Goal: Information Seeking & Learning: Learn about a topic

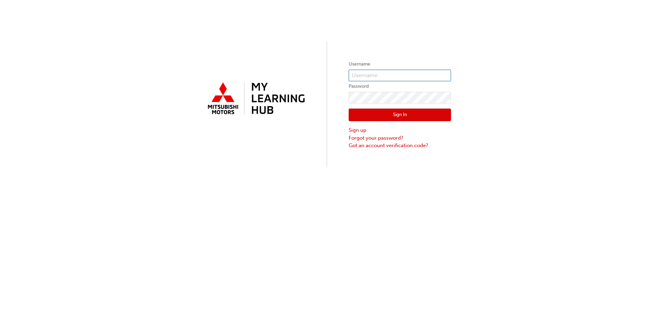
drag, startPoint x: 370, startPoint y: 75, endPoint x: 373, endPoint y: 89, distance: 14.4
click at [370, 75] on input "text" at bounding box center [400, 76] width 102 height 12
type input "[EMAIL_ADDRESS][PERSON_NAME][PERSON_NAME][DOMAIN_NAME]"
click at [482, 94] on div "Username [PERSON_NAME][EMAIL_ADDRESS][PERSON_NAME][PERSON_NAME][DOMAIN_NAME] Pa…" at bounding box center [327, 83] width 655 height 167
click at [401, 75] on input "[EMAIL_ADDRESS][PERSON_NAME][PERSON_NAME][DOMAIN_NAME]" at bounding box center [400, 76] width 102 height 12
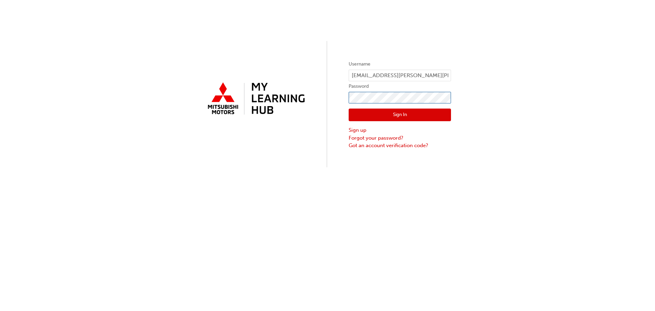
click button "Sign In" at bounding box center [400, 115] width 102 height 13
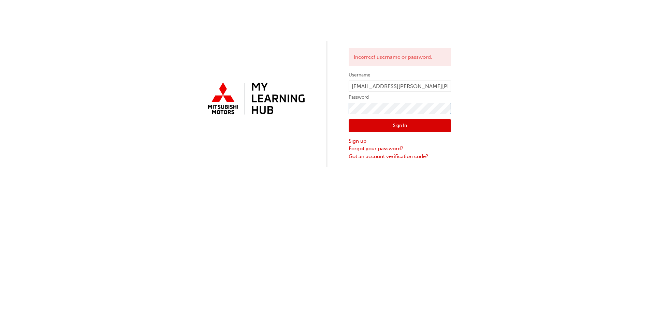
click at [271, 110] on div "Incorrect username or password. Username [PERSON_NAME][EMAIL_ADDRESS][PERSON_NA…" at bounding box center [327, 83] width 655 height 167
click at [402, 83] on input "[EMAIL_ADDRESS][PERSON_NAME][PERSON_NAME][DOMAIN_NAME]" at bounding box center [400, 87] width 102 height 12
click at [265, 114] on div "Incorrect username or password. Username ellie.everingham@kloster.com.au Passwo…" at bounding box center [327, 83] width 655 height 167
click button "Sign In" at bounding box center [400, 125] width 102 height 13
click at [374, 145] on link "Forgot your password?" at bounding box center [400, 149] width 102 height 8
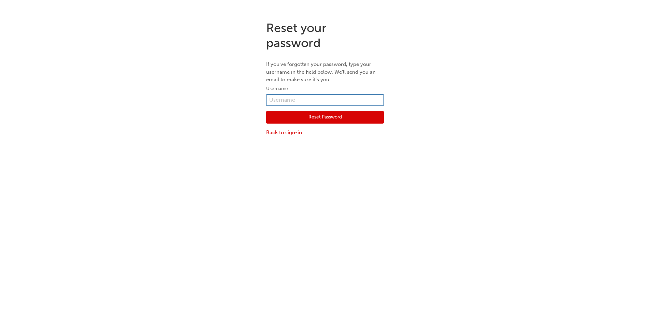
click at [324, 95] on input "text" at bounding box center [325, 100] width 118 height 12
type input "ellie.everingham@kloster.com.au"
drag, startPoint x: 370, startPoint y: 95, endPoint x: 131, endPoint y: 101, distance: 238.7
click at [131, 101] on div "Reset your password If you've forgotten your password, type your username in th…" at bounding box center [325, 78] width 650 height 126
click at [309, 100] on input "text" at bounding box center [325, 100] width 118 height 12
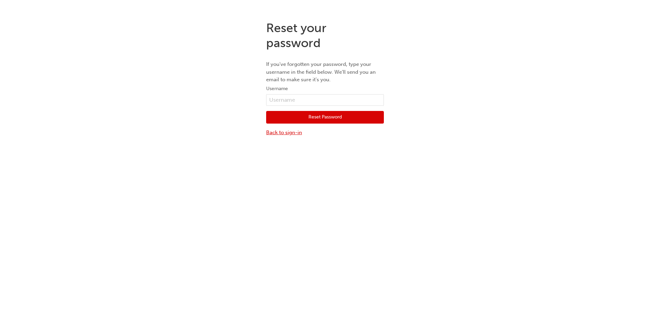
click at [278, 132] on link "Back to sign-in" at bounding box center [325, 133] width 118 height 8
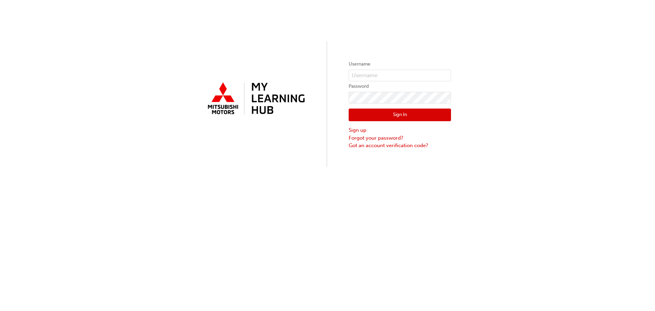
click at [402, 81] on form "Username Password Sign In Sign up Forgot your password? Got an account verifica…" at bounding box center [400, 104] width 102 height 89
drag, startPoint x: 402, startPoint y: 75, endPoint x: 402, endPoint y: 81, distance: 5.8
click at [402, 75] on input "text" at bounding box center [400, 76] width 102 height 12
click at [561, 98] on div "Username Password Sign In Sign up Forgot your password? Got an account verifica…" at bounding box center [327, 83] width 655 height 167
click at [363, 71] on input "text" at bounding box center [400, 76] width 102 height 12
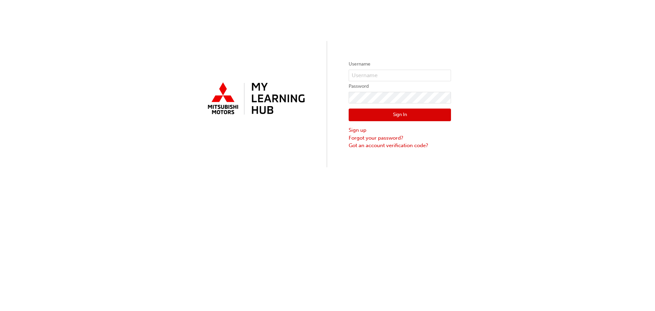
drag, startPoint x: 546, startPoint y: 39, endPoint x: 524, endPoint y: 44, distance: 22.1
click at [546, 39] on div "Username Password Sign In Sign up Forgot your password? Got an account verifica…" at bounding box center [327, 83] width 655 height 167
click at [376, 78] on input "text" at bounding box center [400, 76] width 102 height 12
type input "ellie.everingham@kloster.com.au"
click at [373, 138] on link "Forgot your password?" at bounding box center [400, 138] width 102 height 8
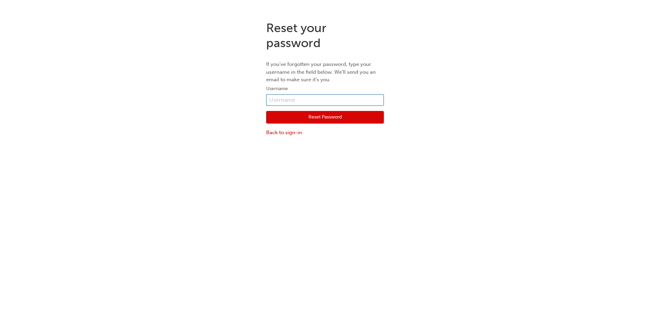
click at [310, 96] on input "text" at bounding box center [325, 100] width 118 height 12
type input "ellie.everingham@kloster.com.au"
click at [310, 121] on button "Reset Password" at bounding box center [325, 117] width 118 height 13
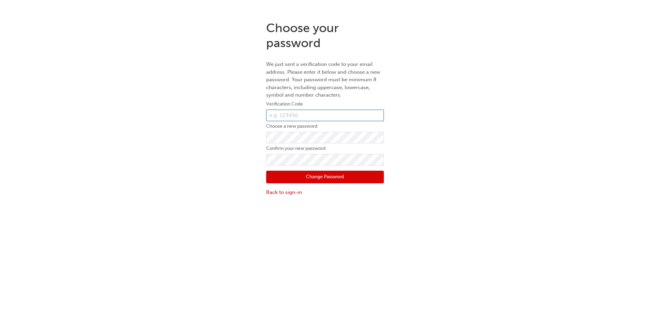
drag, startPoint x: 347, startPoint y: 113, endPoint x: 342, endPoint y: 115, distance: 5.1
click at [347, 113] on input "text" at bounding box center [325, 116] width 118 height 12
type input "5714"
click button "Change Password" at bounding box center [325, 177] width 118 height 13
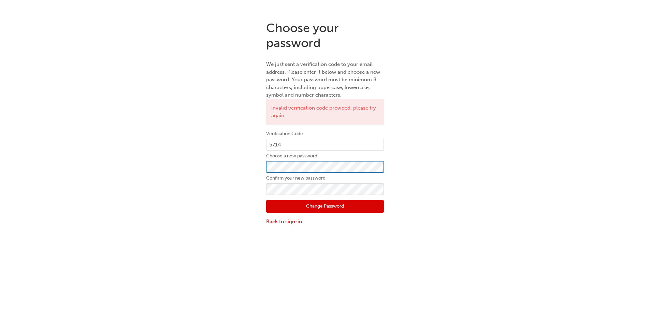
click at [147, 180] on div "Choose your password We just sent a verification code to your email address. Pl…" at bounding box center [325, 122] width 650 height 215
click at [330, 150] on input "5714" at bounding box center [325, 145] width 118 height 12
click at [334, 142] on input "5714" at bounding box center [325, 145] width 118 height 12
type input "571480"
click at [323, 206] on button "Change Password" at bounding box center [325, 206] width 118 height 13
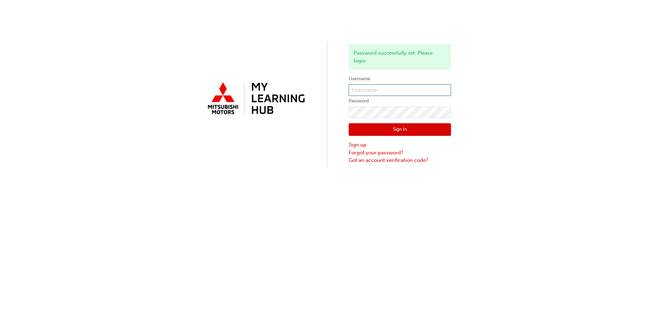
click at [404, 93] on input "text" at bounding box center [400, 90] width 102 height 12
type input "ellie.everingham@kloster.com.au"
click button "Sign In" at bounding box center [400, 129] width 102 height 13
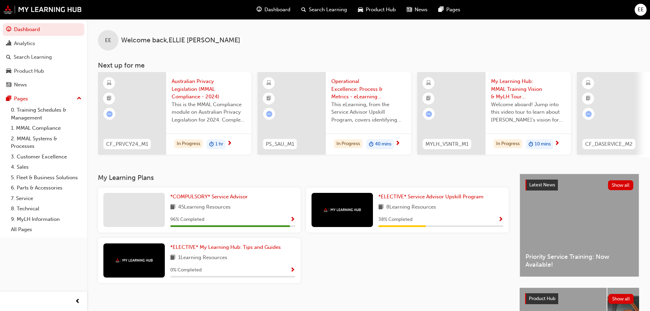
drag, startPoint x: 617, startPoint y: 1, endPoint x: 420, endPoint y: 55, distance: 204.2
click at [426, 54] on div "EE Welcome back , [PERSON_NAME] Next up for me CF_PRVCY24_M1 Australian Privacy…" at bounding box center [368, 88] width 563 height 138
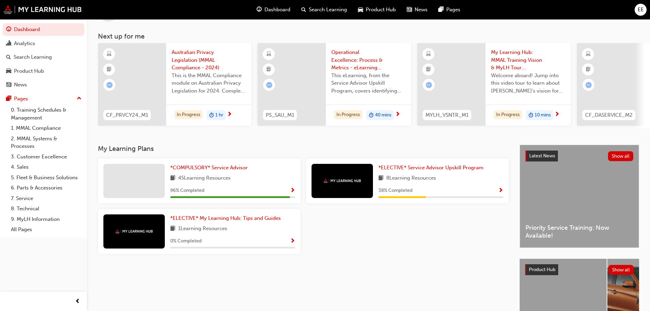
scroll to position [68, 0]
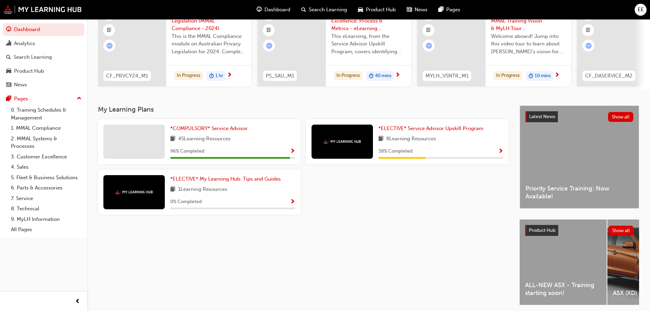
click at [274, 132] on div "*COMPULSORY* Service Advisor" at bounding box center [232, 129] width 125 height 8
click at [254, 154] on div "96 % Completed" at bounding box center [232, 151] width 125 height 9
click at [205, 127] on link "*COMPULSORY* Service Advisor" at bounding box center [210, 129] width 80 height 8
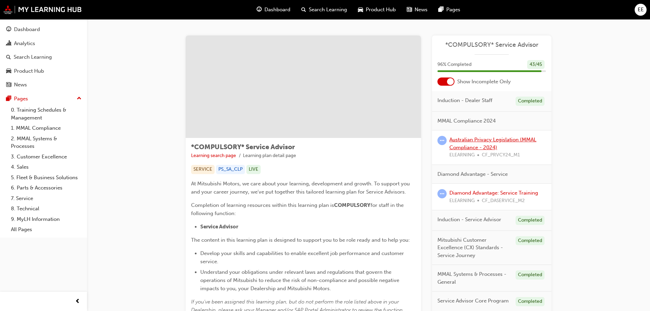
click at [495, 139] on link "Australian Privacy Legislation (MMAL Compliance - 2024)" at bounding box center [493, 144] width 87 height 14
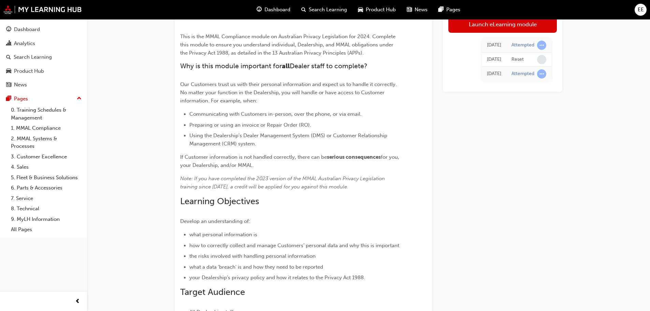
scroll to position [176, 0]
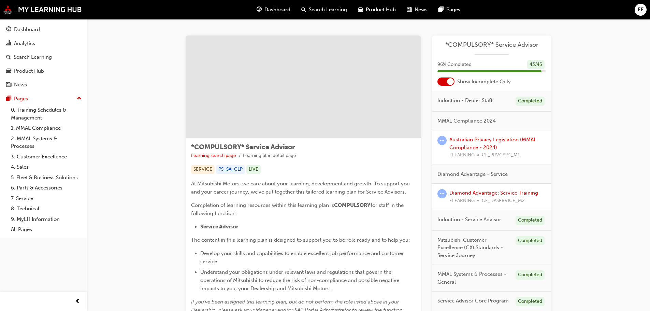
click at [498, 192] on link "Diamond Advantage: Service Training" at bounding box center [494, 193] width 89 height 6
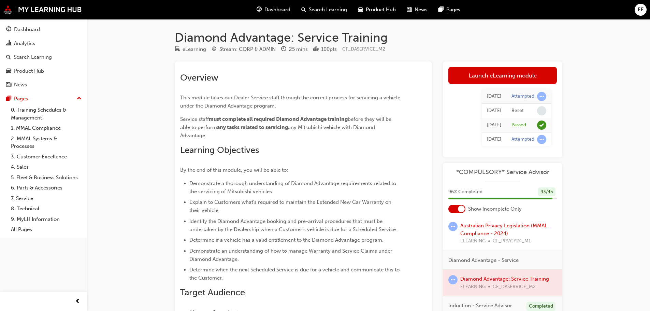
click at [460, 211] on div at bounding box center [461, 209] width 7 height 7
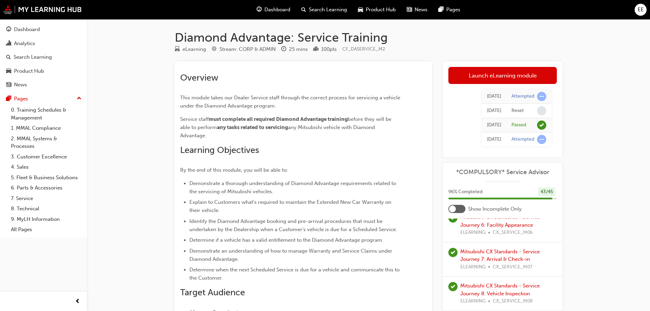
click at [455, 205] on div at bounding box center [457, 209] width 17 height 8
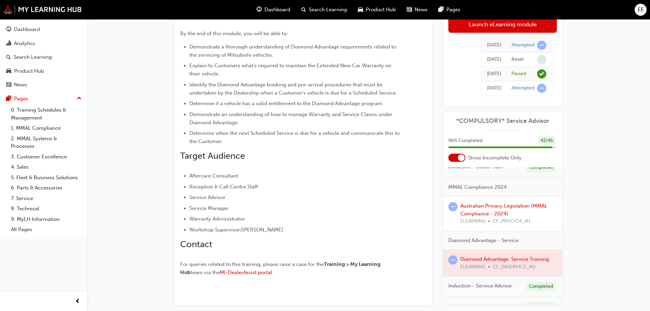
scroll to position [7, 0]
click at [493, 260] on div at bounding box center [502, 266] width 119 height 26
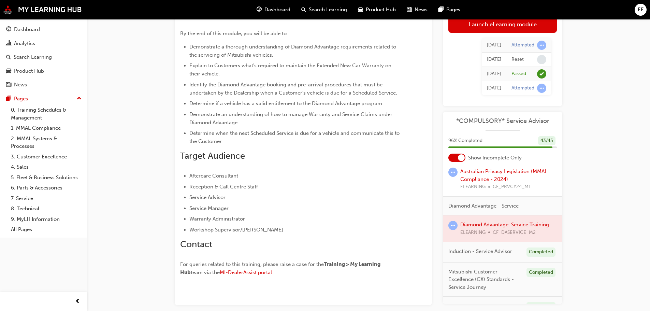
scroll to position [41, 0]
click at [499, 174] on link "Australian Privacy Legislation (MMAL Compliance - 2024)" at bounding box center [504, 178] width 87 height 14
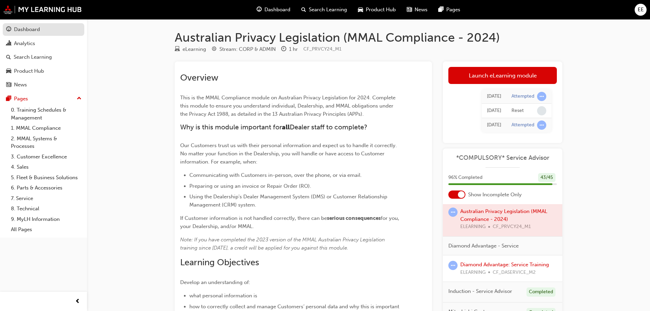
click at [36, 25] on link "Dashboard" at bounding box center [44, 29] width 82 height 13
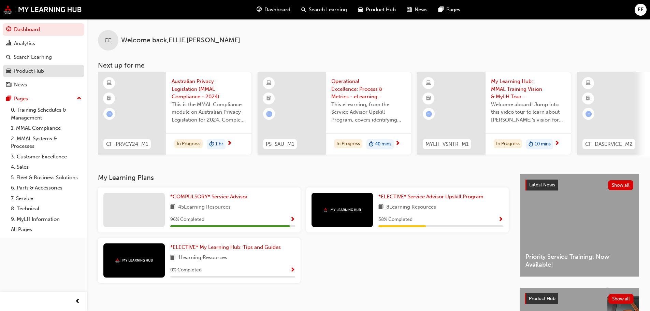
click at [40, 71] on div "Product Hub" at bounding box center [29, 71] width 30 height 8
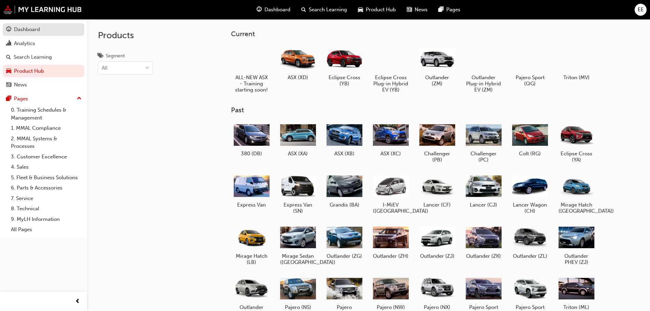
click at [32, 34] on link "Dashboard" at bounding box center [44, 29] width 82 height 13
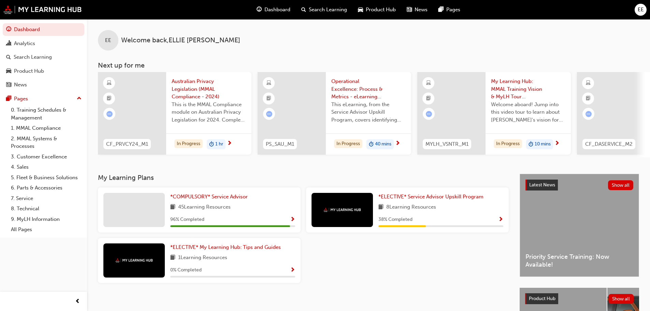
click at [197, 83] on span "Australian Privacy Legislation (MMAL Compliance - 2024)" at bounding box center [209, 88] width 74 height 23
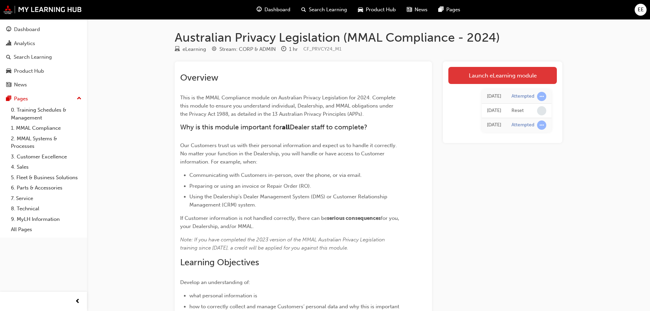
click at [517, 70] on link "Launch eLearning module" at bounding box center [503, 75] width 109 height 17
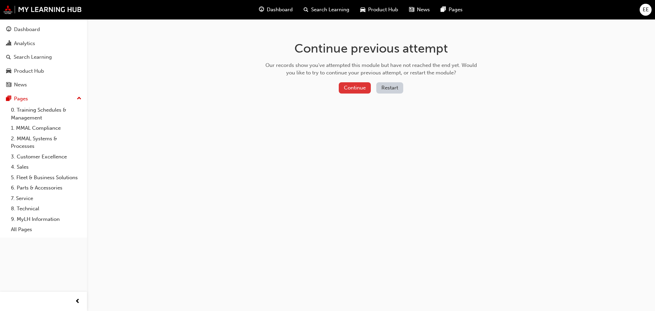
click at [360, 85] on button "Continue" at bounding box center [355, 87] width 32 height 11
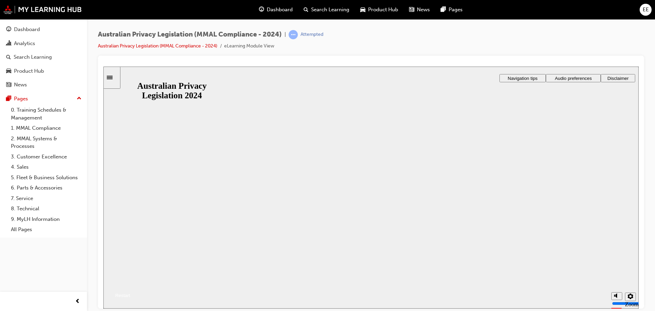
drag, startPoint x: 372, startPoint y: 203, endPoint x: 458, endPoint y: 114, distance: 123.8
click at [130, 283] on button "Resume" at bounding box center [116, 287] width 27 height 9
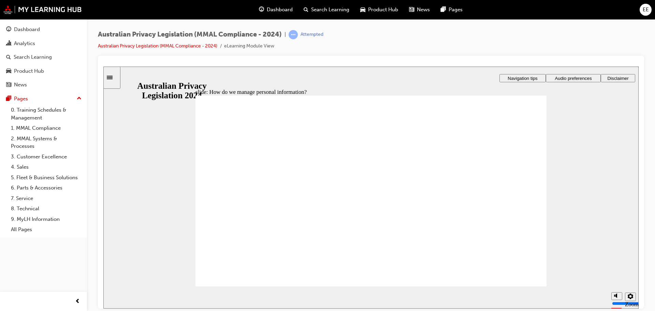
click at [650, 96] on div "Australian Privacy Legislation (MMAL Compliance - 2024) | Attempted Australian …" at bounding box center [371, 156] width 568 height 275
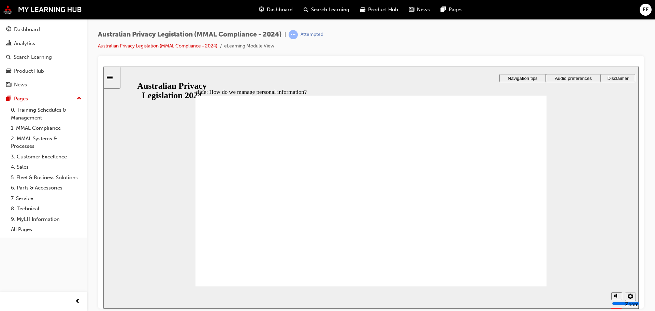
click at [27, 43] on div "Analytics" at bounding box center [24, 44] width 21 height 8
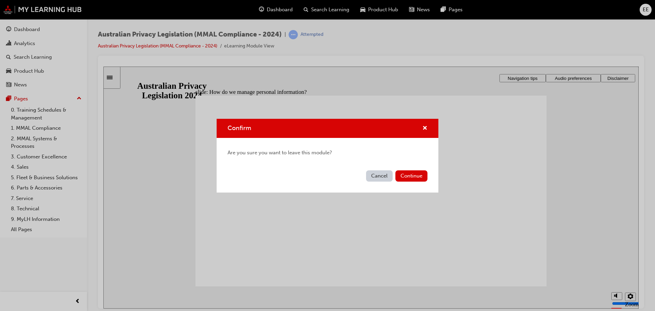
click at [377, 176] on button "Cancel" at bounding box center [379, 175] width 27 height 11
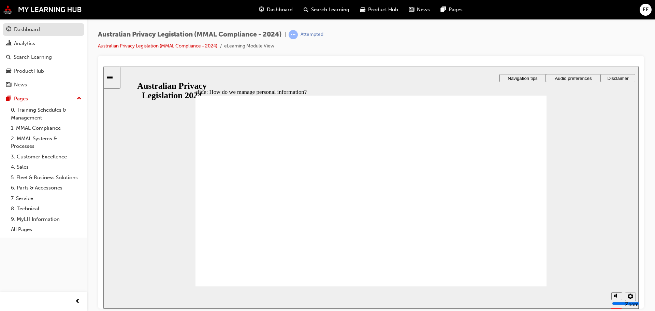
click at [43, 26] on div "Dashboard" at bounding box center [43, 29] width 75 height 9
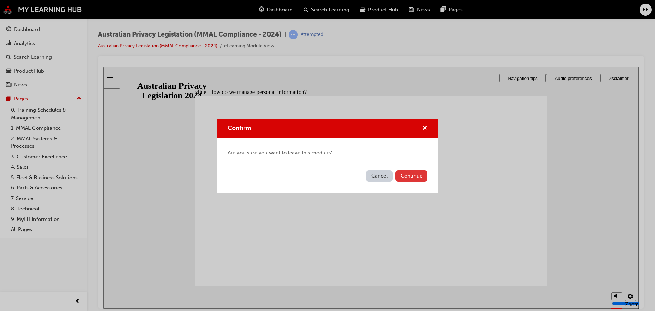
click at [409, 177] on button "Continue" at bounding box center [412, 175] width 32 height 11
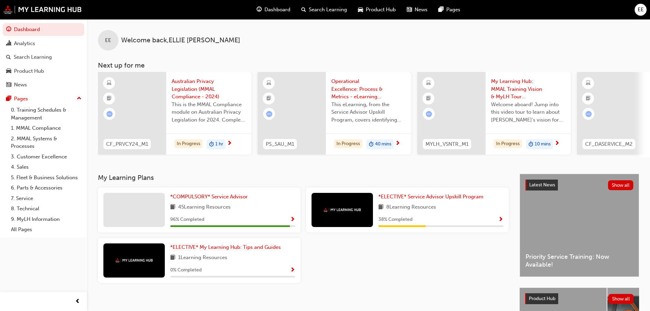
click at [341, 8] on span "Search Learning" at bounding box center [328, 10] width 38 height 8
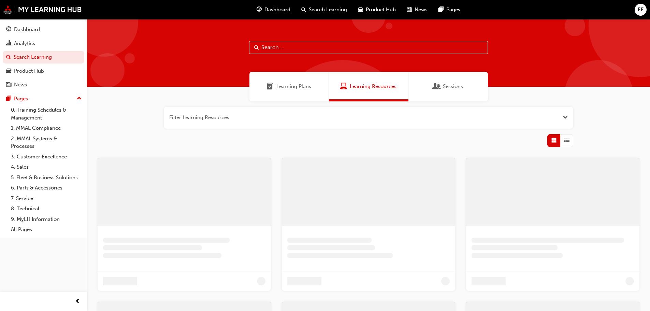
click at [314, 47] on input "text" at bounding box center [368, 47] width 239 height 13
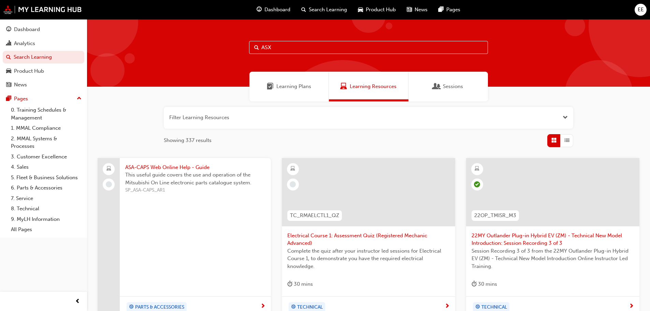
type input "ASX"
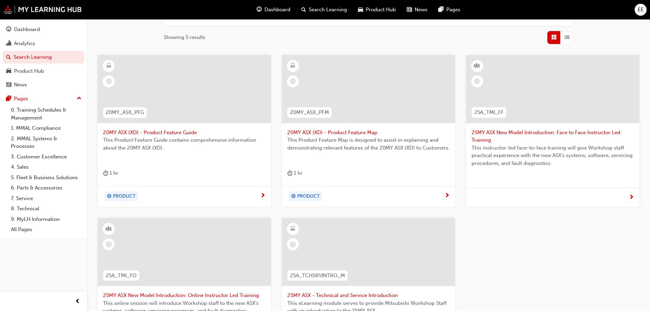
scroll to position [102, 0]
click at [29, 30] on div "Dashboard" at bounding box center [27, 30] width 26 height 8
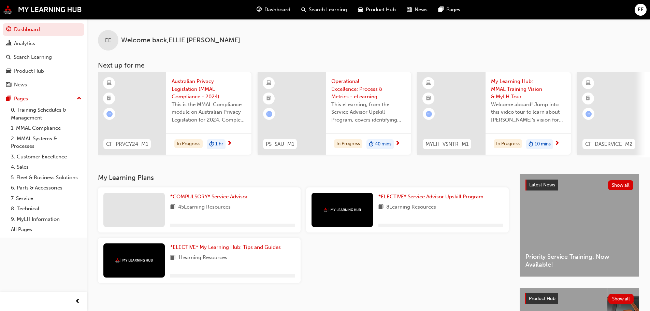
click at [184, 91] on span "Australian Privacy Legislation (MMAL Compliance - 2024)" at bounding box center [209, 88] width 74 height 23
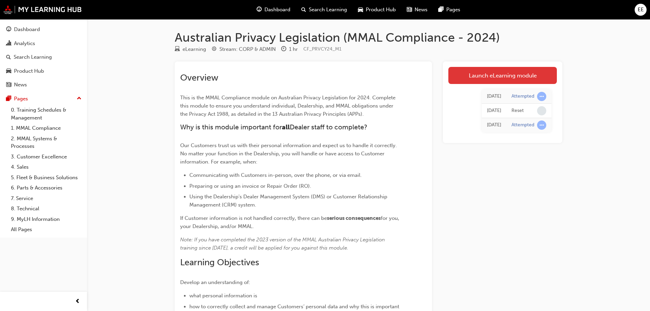
click at [519, 74] on link "Launch eLearning module" at bounding box center [503, 75] width 109 height 17
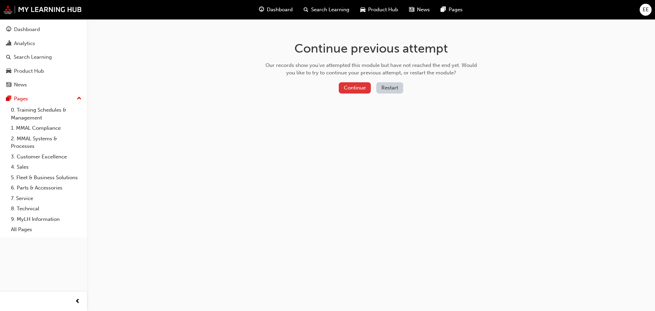
click at [344, 86] on button "Continue" at bounding box center [355, 87] width 32 height 11
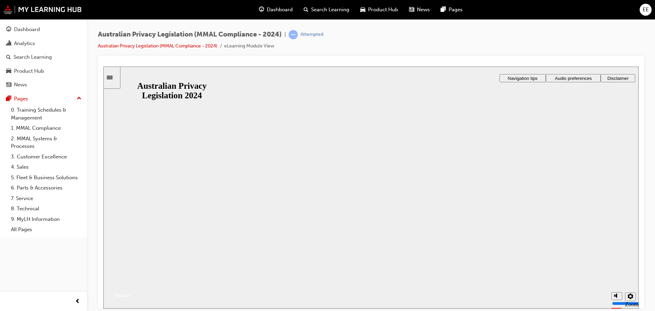
click at [130, 283] on button "Resume" at bounding box center [116, 287] width 27 height 9
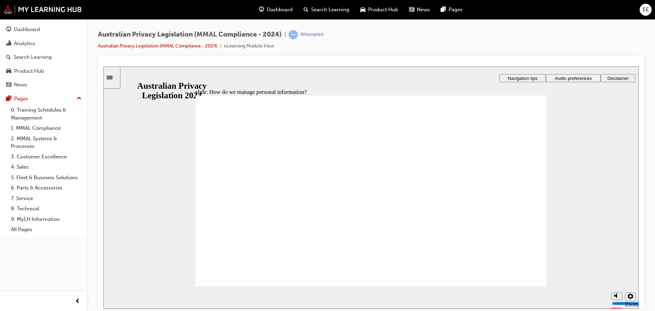
drag, startPoint x: 317, startPoint y: 203, endPoint x: 319, endPoint y: 208, distance: 5.2
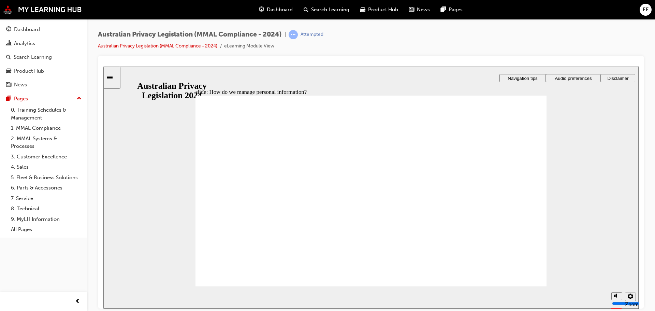
drag, startPoint x: 380, startPoint y: 151, endPoint x: 380, endPoint y: 156, distance: 4.8
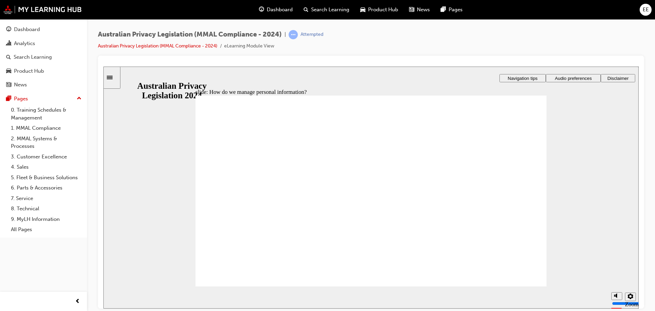
drag, startPoint x: 355, startPoint y: 139, endPoint x: 358, endPoint y: 142, distance: 3.9
